Goal: Browse casually

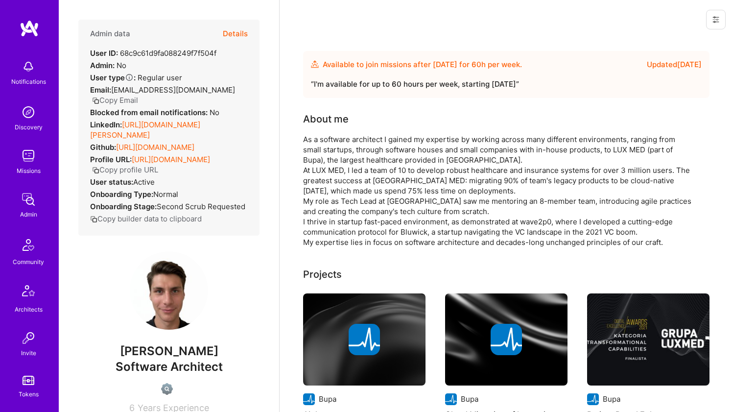
click at [316, 136] on div "As a software architect I gained my expertise by working across many different …" at bounding box center [499, 190] width 392 height 113
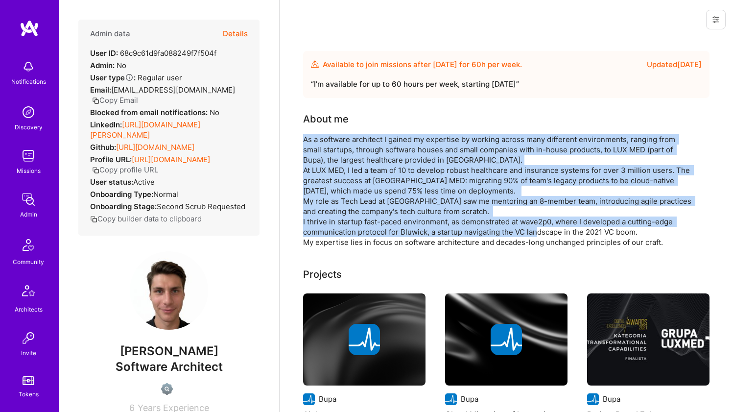
drag, startPoint x: 316, startPoint y: 136, endPoint x: 309, endPoint y: 219, distance: 83.0
click at [309, 219] on div "As a software architect I gained my expertise by working across many different …" at bounding box center [499, 190] width 392 height 113
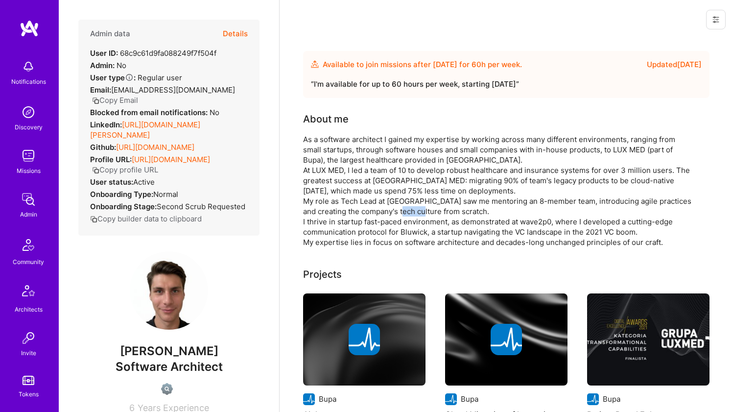
click at [309, 219] on div "As a software architect I gained my expertise by working across many different …" at bounding box center [499, 190] width 392 height 113
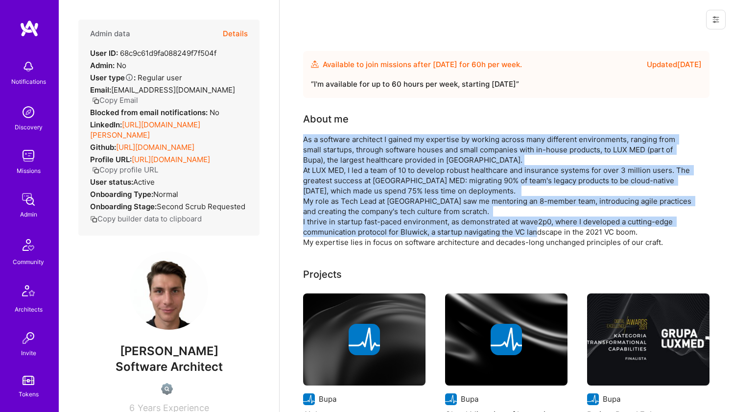
scroll to position [2, 0]
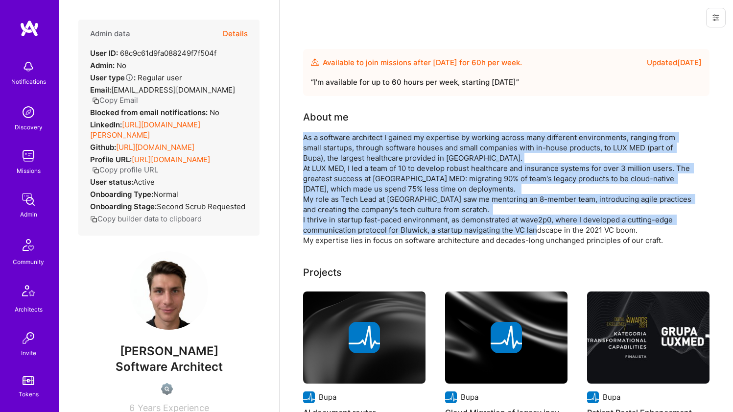
drag, startPoint x: 309, startPoint y: 219, endPoint x: 315, endPoint y: 148, distance: 71.2
click at [315, 148] on div "As a software architect I gained my expertise by working across many different …" at bounding box center [499, 188] width 392 height 113
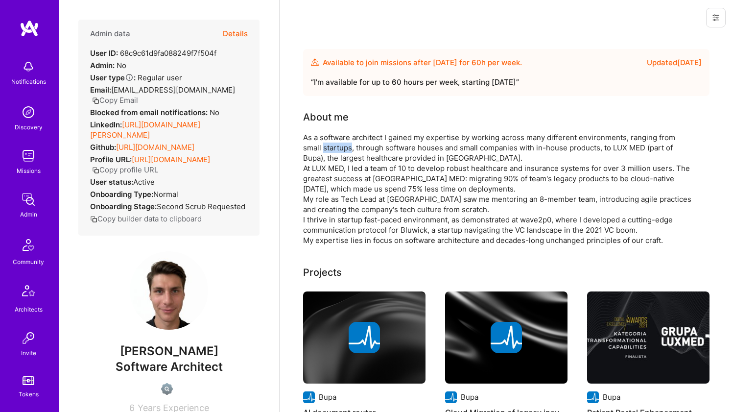
click at [315, 148] on div "As a software architect I gained my expertise by working across many different …" at bounding box center [499, 188] width 392 height 113
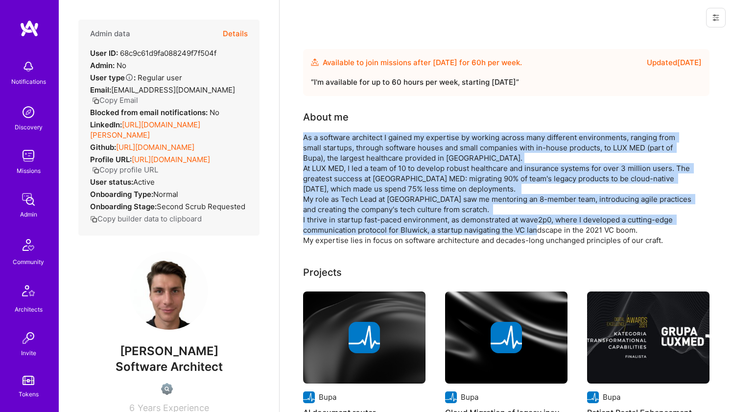
drag, startPoint x: 315, startPoint y: 148, endPoint x: 312, endPoint y: 221, distance: 73.0
click at [312, 220] on div "As a software architect I gained my expertise by working across many different …" at bounding box center [499, 188] width 392 height 113
click at [312, 221] on div "As a software architect I gained my expertise by working across many different …" at bounding box center [499, 188] width 392 height 113
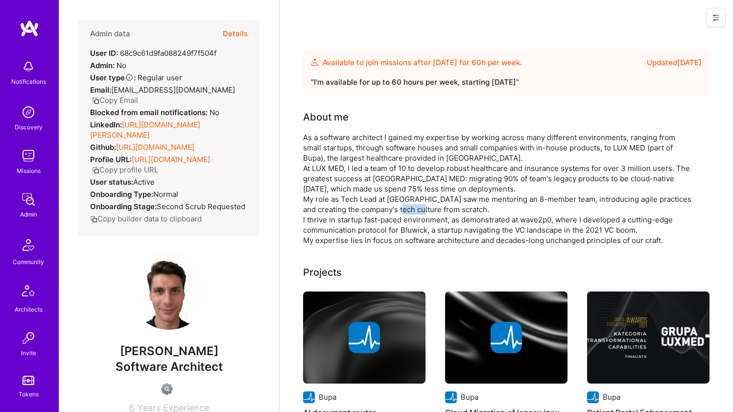
click at [312, 221] on div "As a software architect I gained my expertise by working across many different …" at bounding box center [499, 188] width 392 height 113
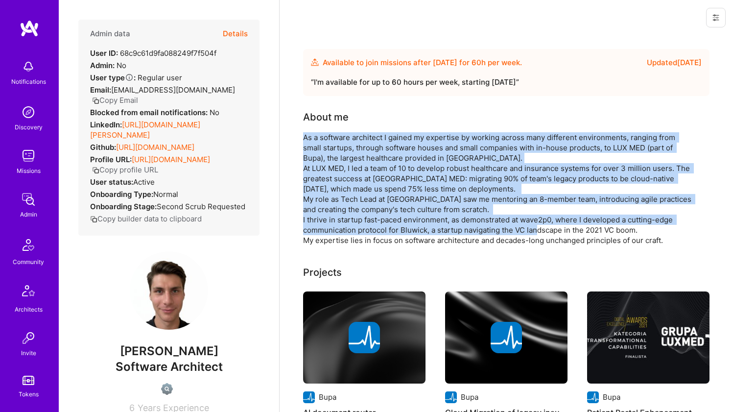
drag, startPoint x: 312, startPoint y: 221, endPoint x: 315, endPoint y: 146, distance: 74.9
click at [315, 146] on div "As a software architect I gained my expertise by working across many different …" at bounding box center [499, 188] width 392 height 113
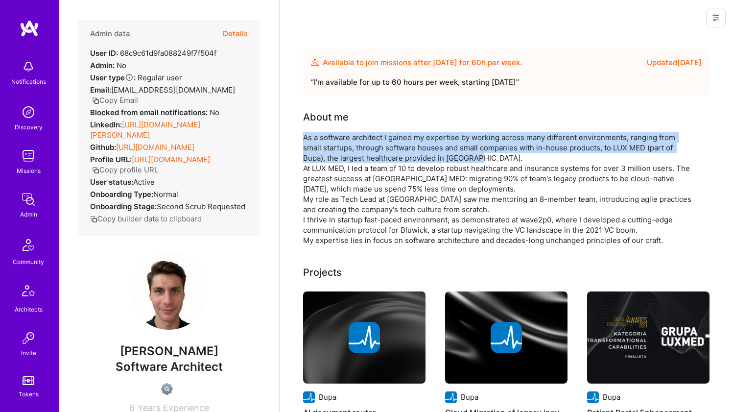
click at [316, 146] on div "As a software architect I gained my expertise by working across many different …" at bounding box center [499, 188] width 392 height 113
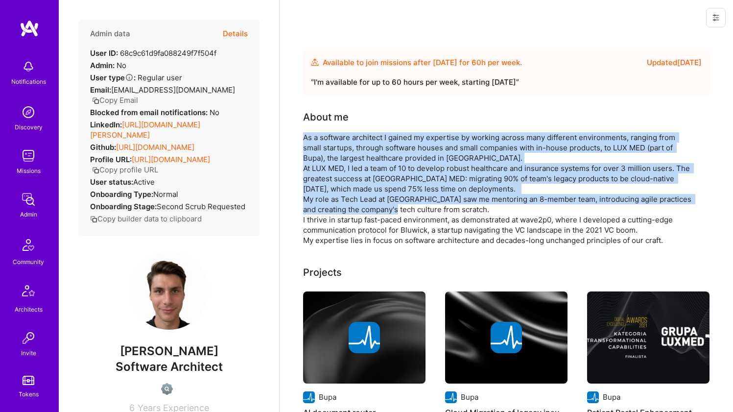
drag, startPoint x: 316, startPoint y: 145, endPoint x: 310, endPoint y: 207, distance: 62.0
click at [310, 207] on div "As a software architect I gained my expertise by working across many different …" at bounding box center [499, 188] width 392 height 113
